Goal: Task Accomplishment & Management: Manage account settings

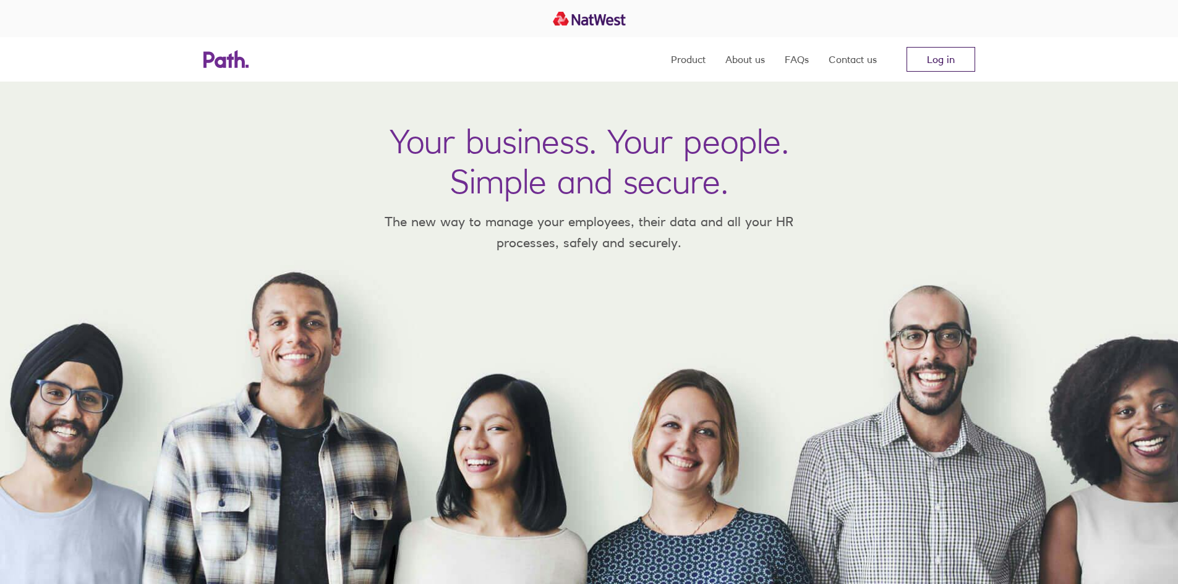
click at [932, 61] on link "Log in" at bounding box center [940, 59] width 69 height 25
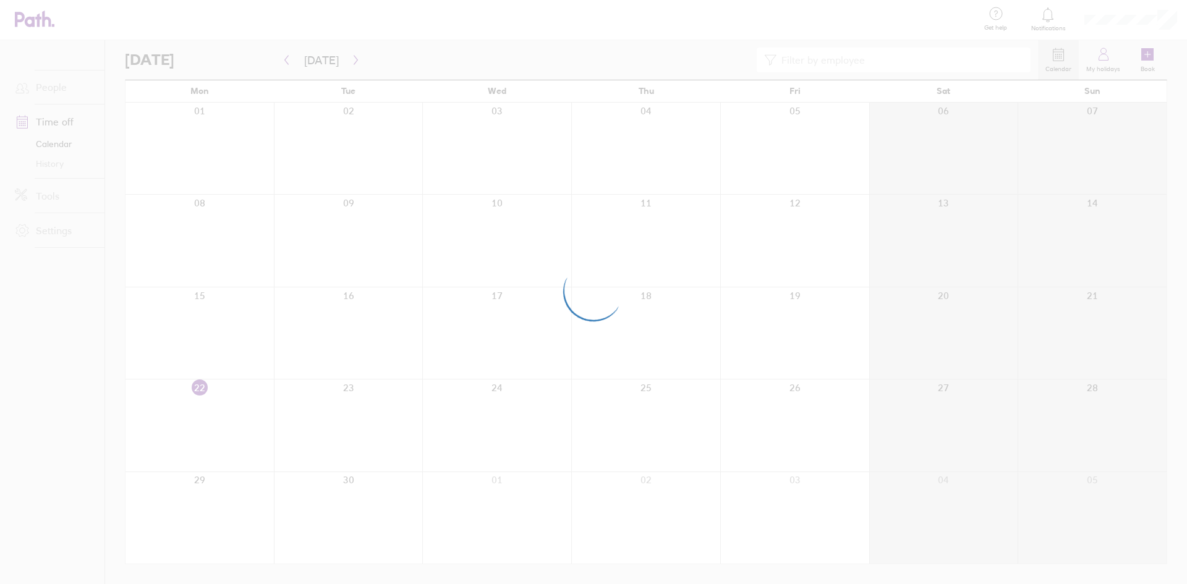
click at [353, 59] on div at bounding box center [593, 292] width 1187 height 584
click at [350, 59] on div at bounding box center [593, 292] width 1187 height 584
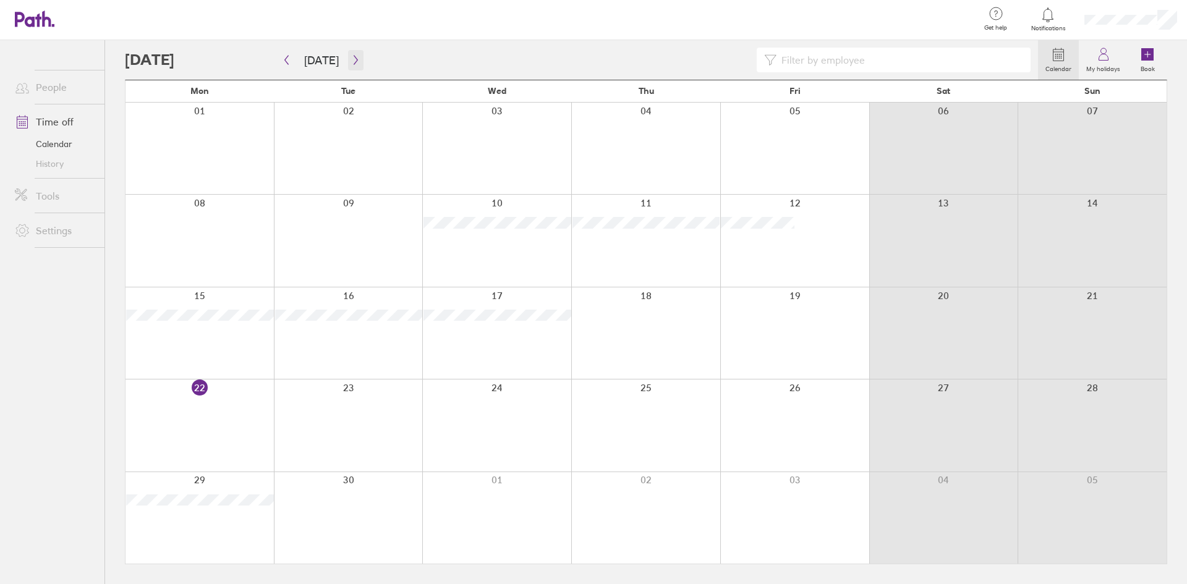
click at [354, 60] on icon "button" at bounding box center [356, 60] width 4 height 9
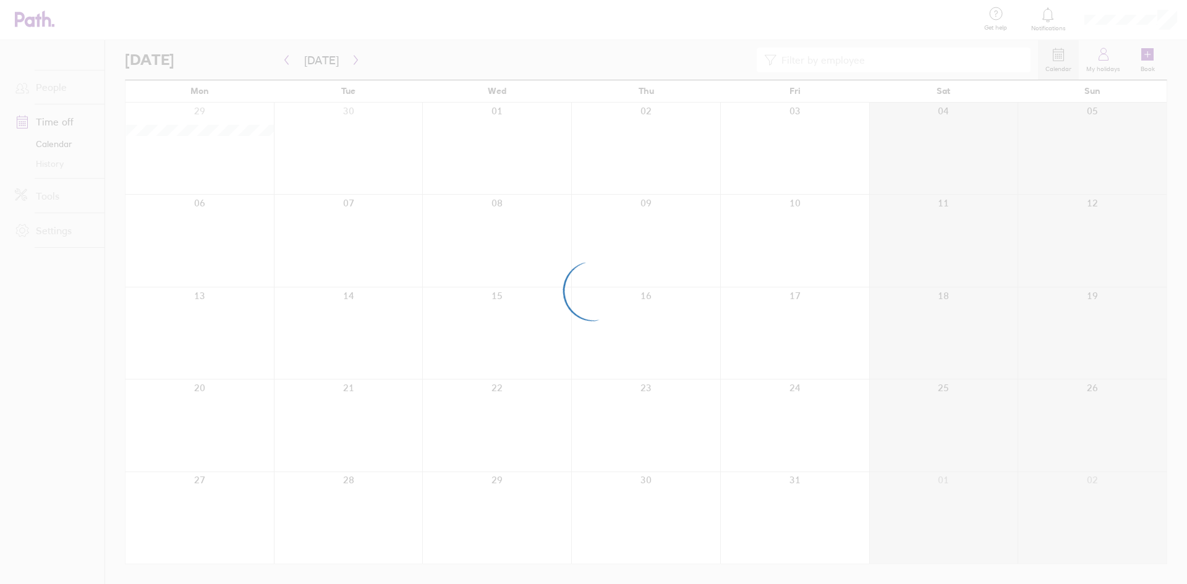
click at [359, 57] on div at bounding box center [593, 292] width 1187 height 584
click at [351, 56] on div at bounding box center [593, 292] width 1187 height 584
click at [352, 57] on div at bounding box center [593, 292] width 1187 height 584
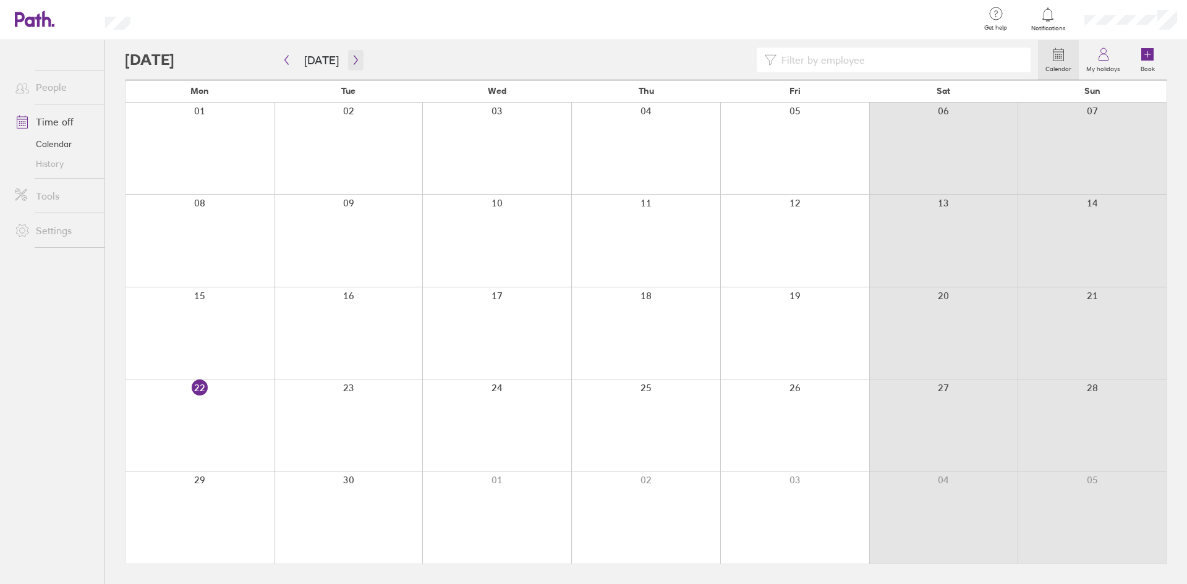
click at [351, 59] on icon "button" at bounding box center [355, 60] width 9 height 10
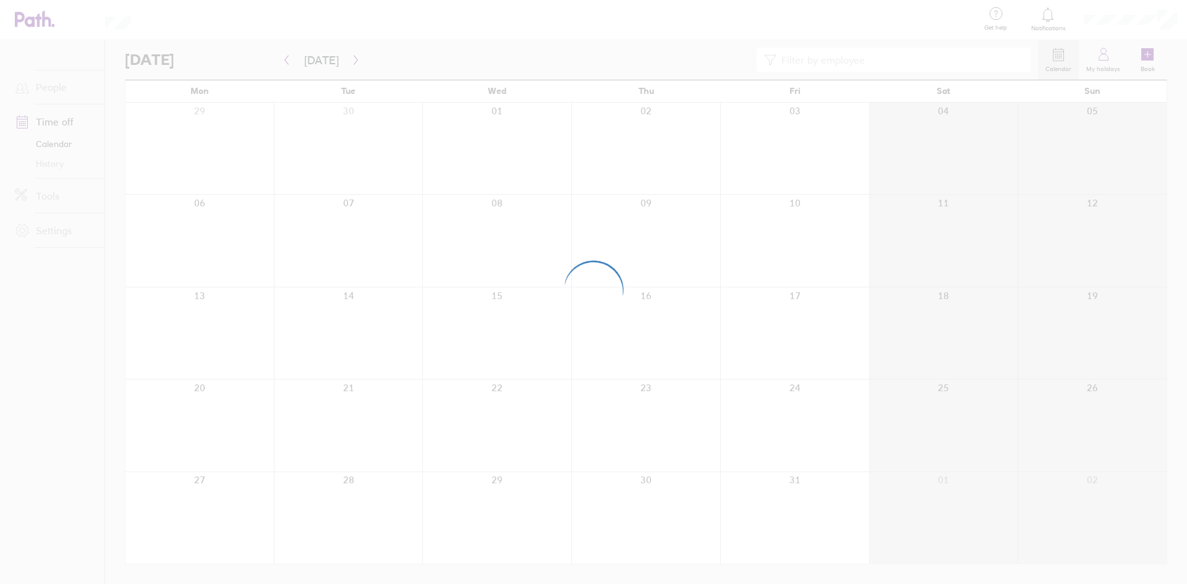
drag, startPoint x: 193, startPoint y: 27, endPoint x: 99, endPoint y: 18, distance: 94.4
click at [192, 27] on div at bounding box center [593, 292] width 1187 height 584
click at [93, 17] on div at bounding box center [593, 292] width 1187 height 584
drag, startPoint x: 93, startPoint y: 17, endPoint x: 128, endPoint y: 18, distance: 35.2
click at [93, 17] on div at bounding box center [593, 292] width 1187 height 584
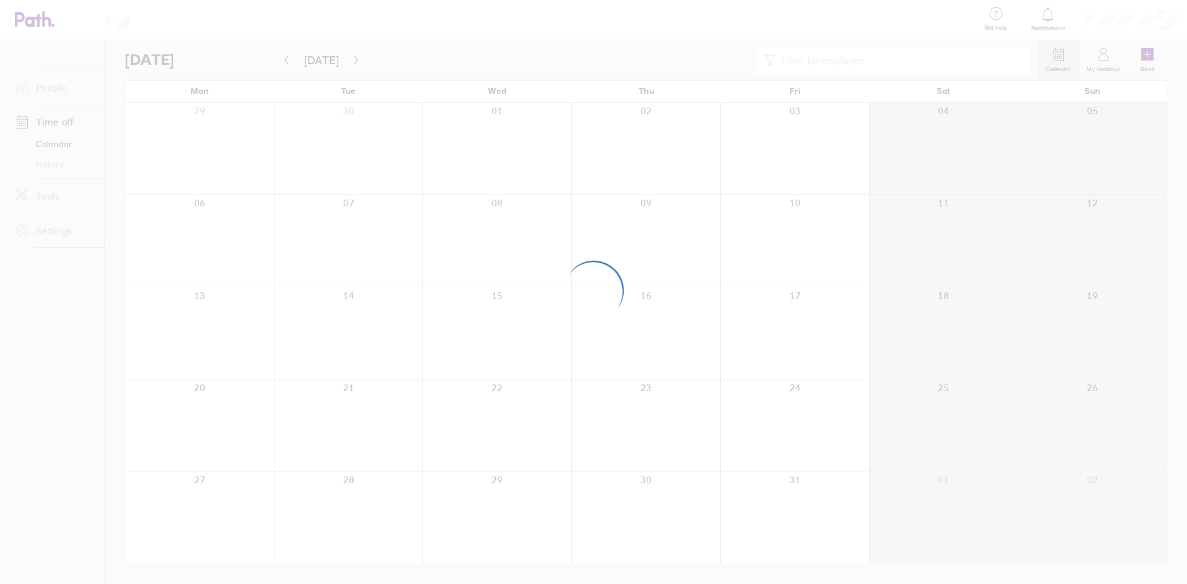
click at [425, 77] on div at bounding box center [593, 292] width 1187 height 584
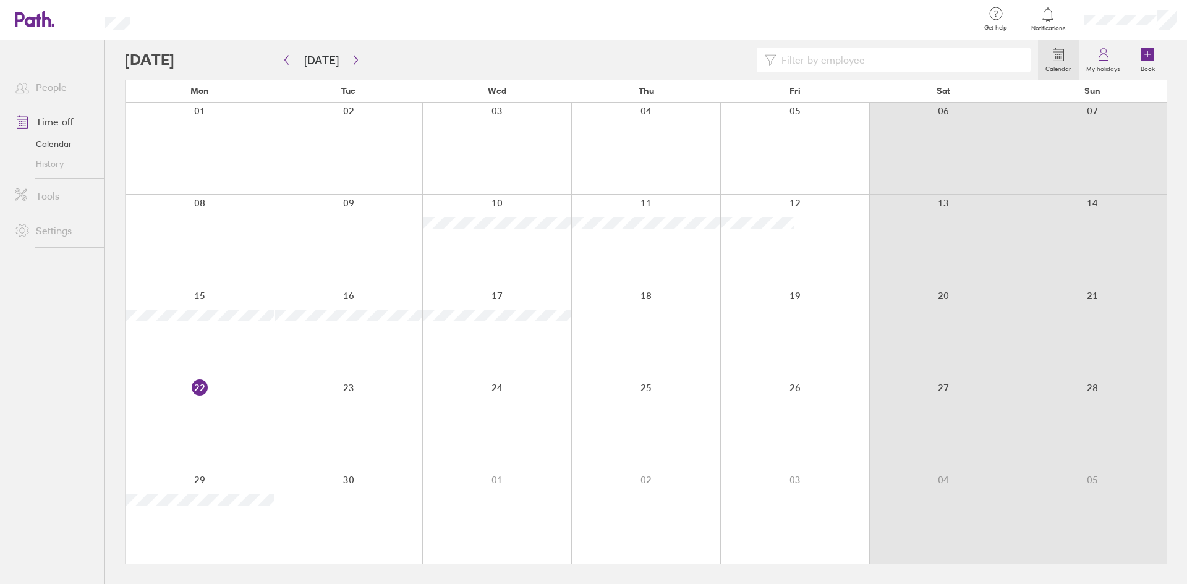
click at [349, 46] on div "Calendar My holidays Book" at bounding box center [646, 60] width 1042 height 40
click at [354, 61] on icon "button" at bounding box center [355, 60] width 9 height 10
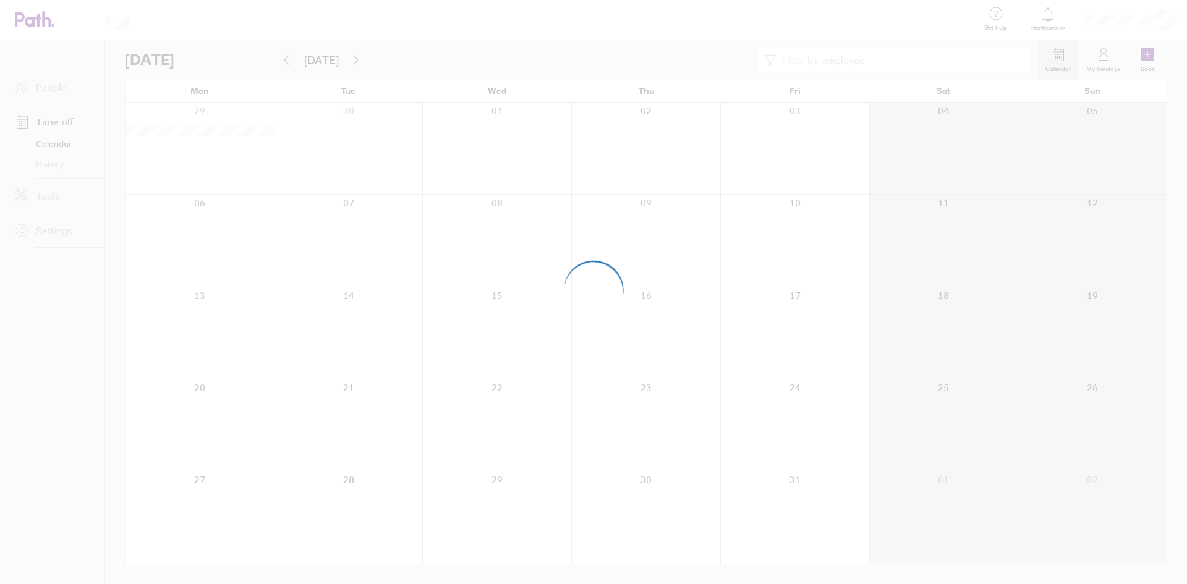
click at [903, 66] on div at bounding box center [593, 292] width 1187 height 584
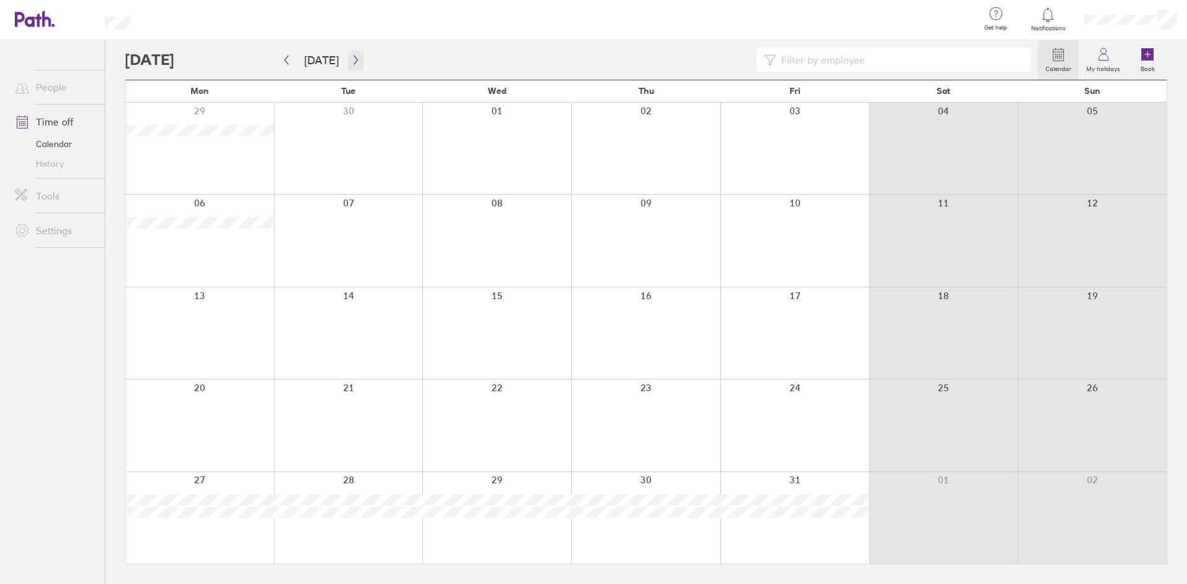
click at [354, 55] on icon "button" at bounding box center [355, 60] width 9 height 10
click at [351, 59] on icon "button" at bounding box center [355, 60] width 9 height 10
